Goal: Information Seeking & Learning: Learn about a topic

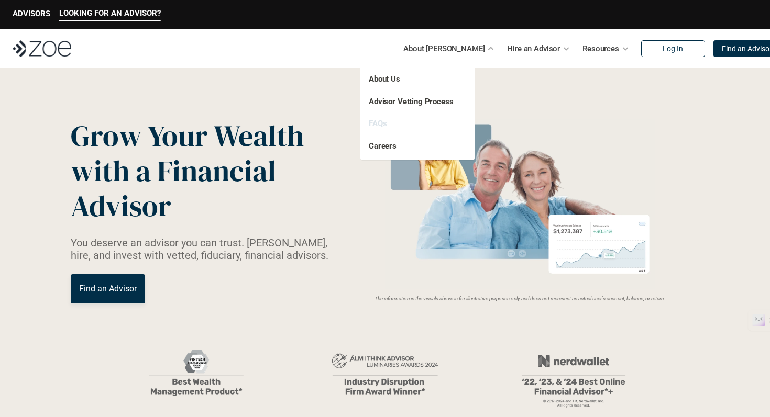
click at [376, 121] on link "FAQs" at bounding box center [378, 123] width 18 height 9
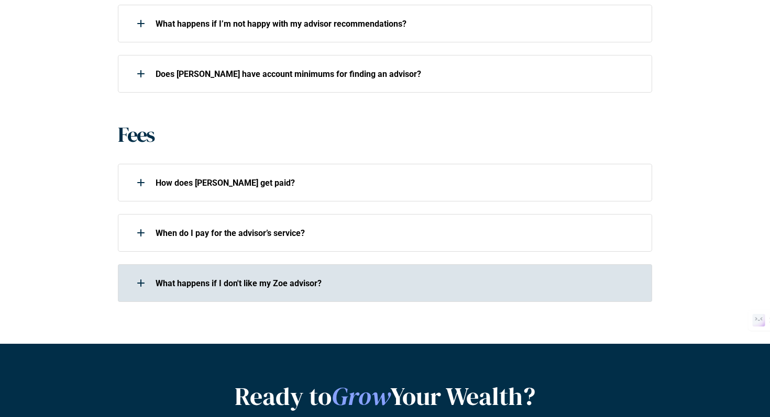
scroll to position [687, 0]
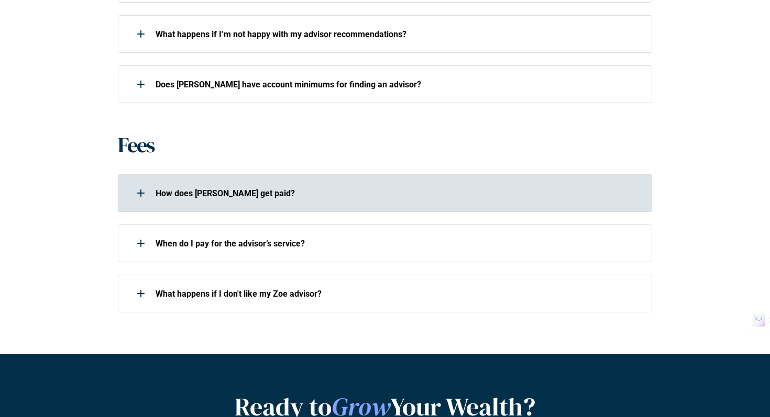
click at [232, 187] on div "How does [PERSON_NAME] get paid?" at bounding box center [378, 193] width 520 height 21
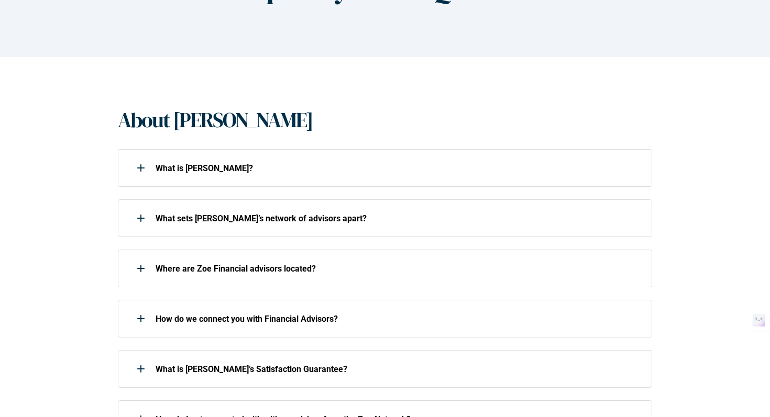
scroll to position [0, 0]
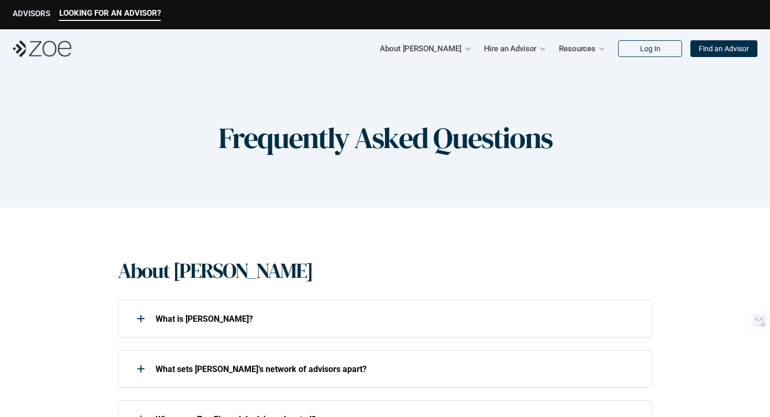
click at [30, 15] on p "ADVISORS" at bounding box center [32, 13] width 38 height 9
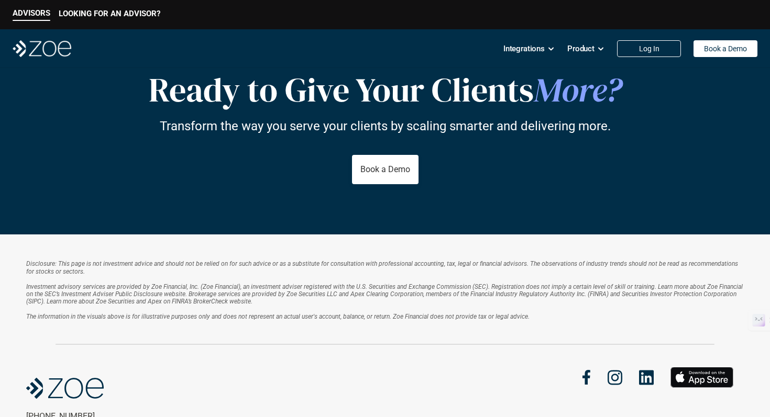
scroll to position [1799, 0]
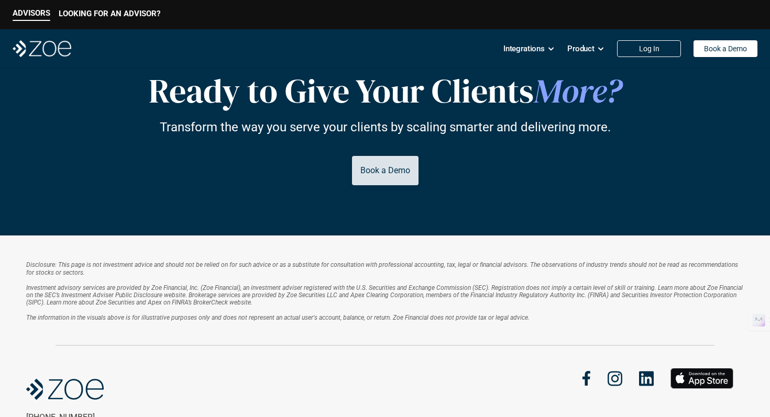
click at [385, 173] on p "Book a Demo" at bounding box center [385, 170] width 50 height 10
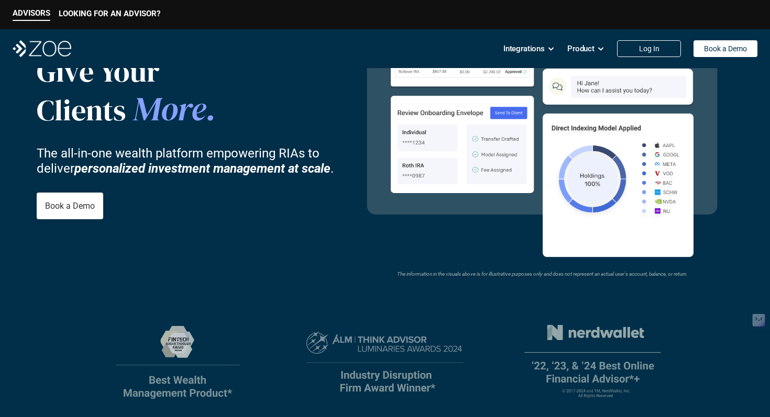
scroll to position [0, 0]
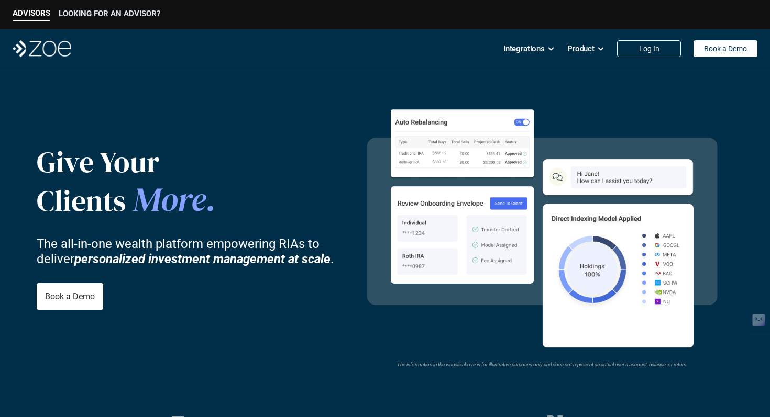
click at [90, 12] on p "LOOKING FOR AN ADVISOR?" at bounding box center [110, 13] width 102 height 9
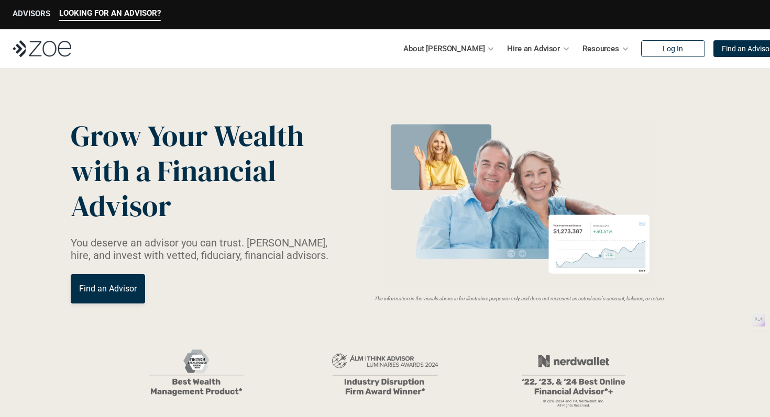
click at [34, 12] on p "ADVISORS" at bounding box center [32, 13] width 38 height 9
